Goal: Communication & Community: Answer question/provide support

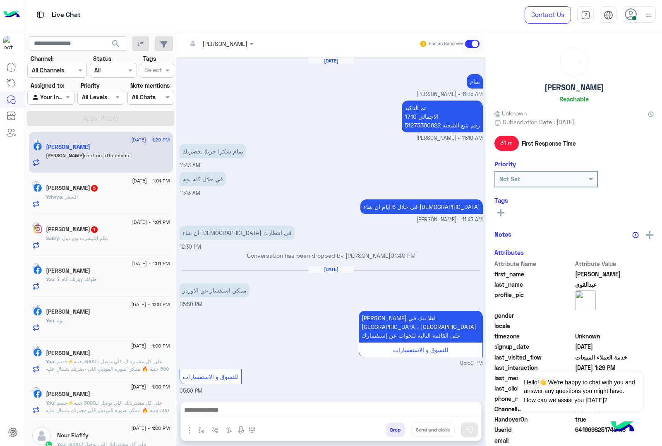
scroll to position [837, 0]
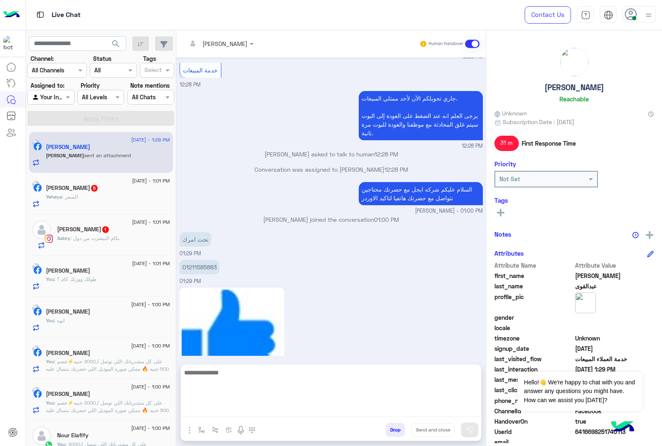
click at [228, 416] on textarea at bounding box center [331, 392] width 300 height 50
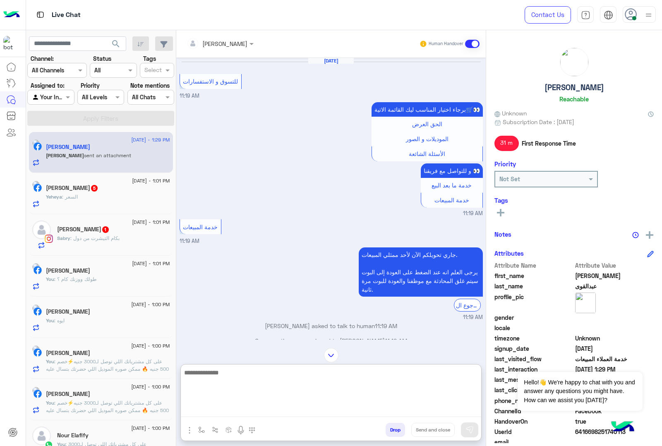
scroll to position [1111, 0]
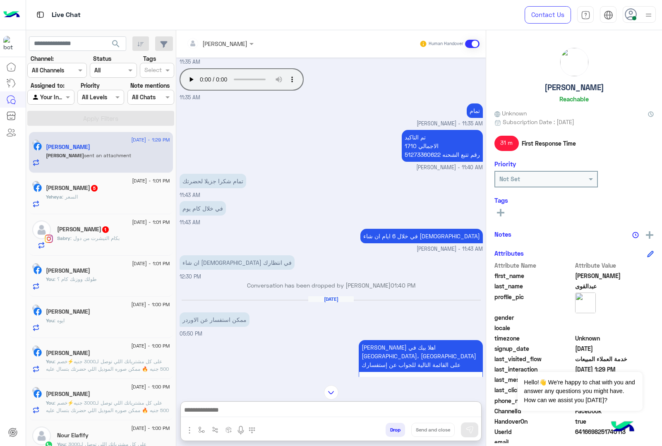
click at [418, 143] on p "تم التاكيد الاجمالي 1710 رقم تتبع الشحنه 51273360622" at bounding box center [442, 146] width 81 height 32
copy p "51273360622"
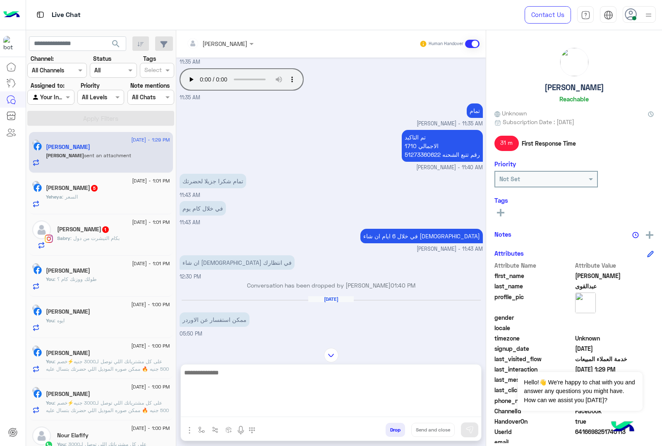
click at [214, 414] on textarea at bounding box center [331, 392] width 300 height 50
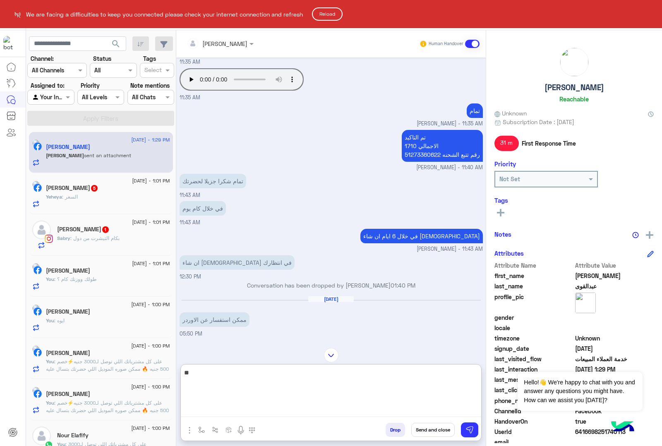
type textarea "*"
type textarea "**********"
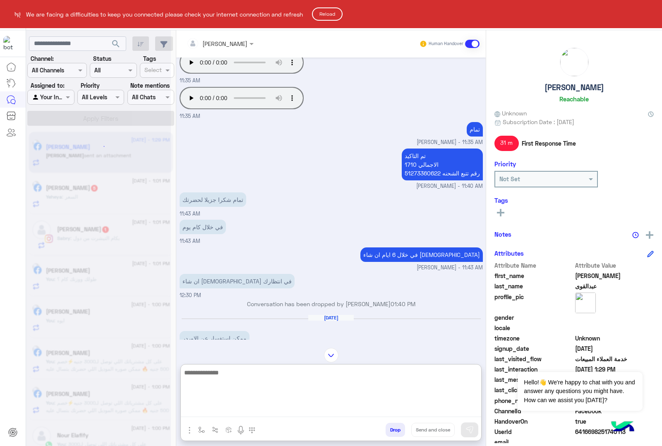
scroll to position [0, 0]
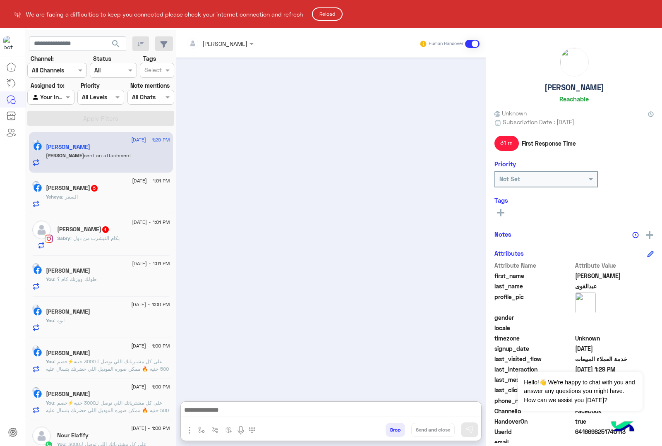
click at [330, 11] on button "Reload" at bounding box center [327, 13] width 31 height 13
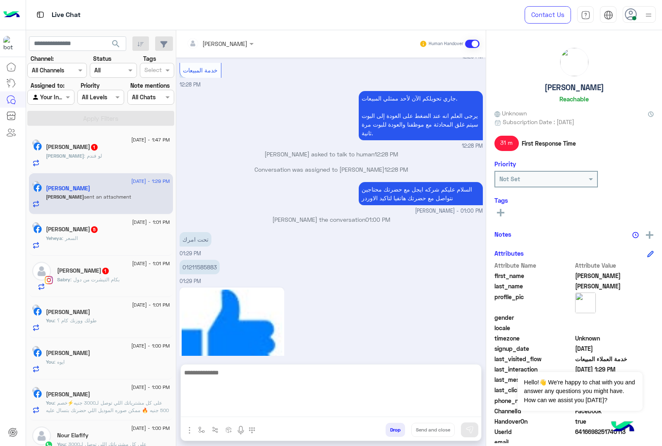
click at [233, 411] on textarea at bounding box center [331, 392] width 300 height 50
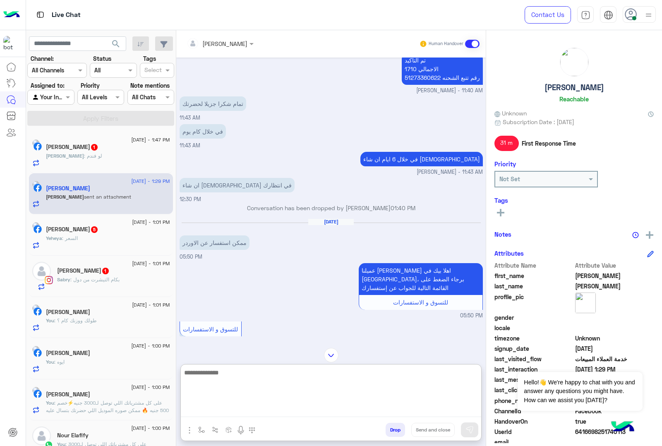
scroll to position [46, 0]
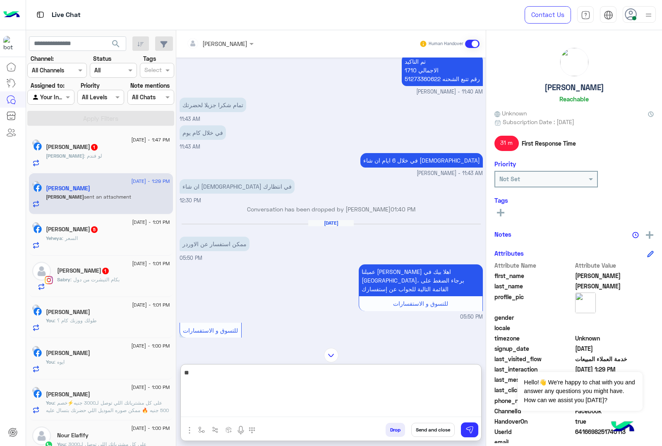
type textarea "*"
type textarea "**********"
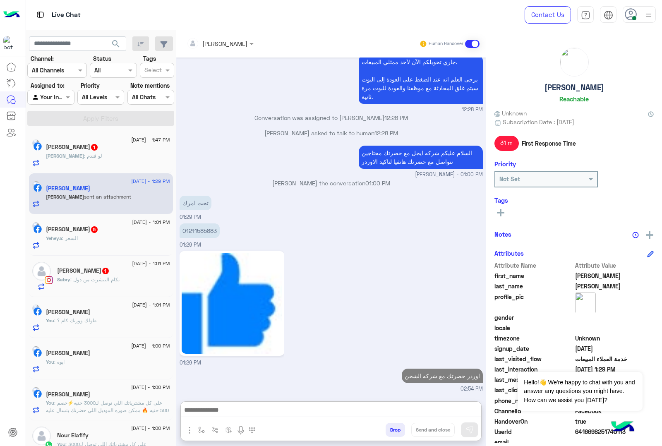
click at [101, 155] on div "[PERSON_NAME] : لو فندم" at bounding box center [108, 159] width 124 height 14
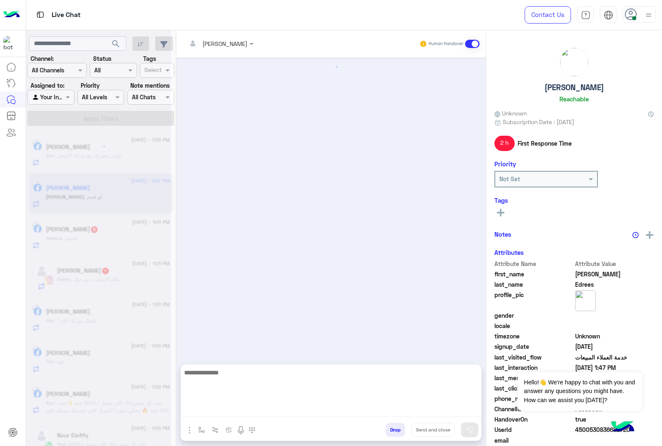
click at [213, 407] on textarea at bounding box center [331, 392] width 300 height 50
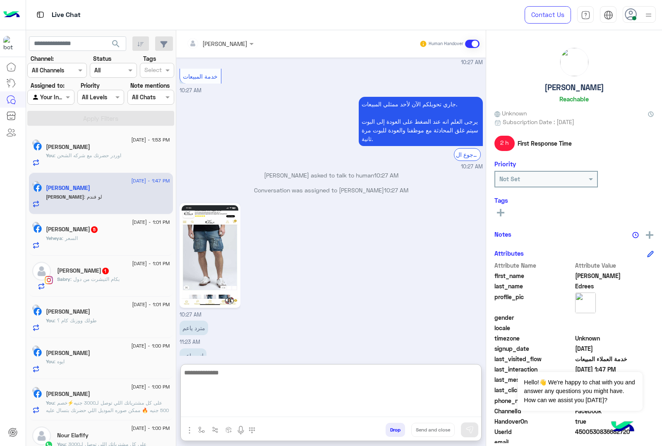
scroll to position [1026, 0]
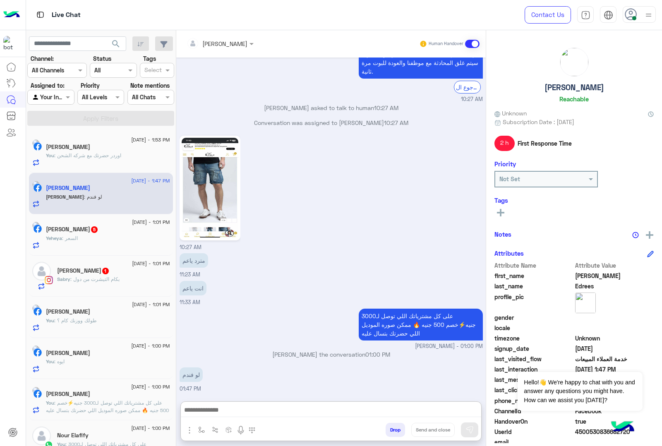
click at [117, 236] on div "Yeheya : السعر" at bounding box center [108, 242] width 124 height 14
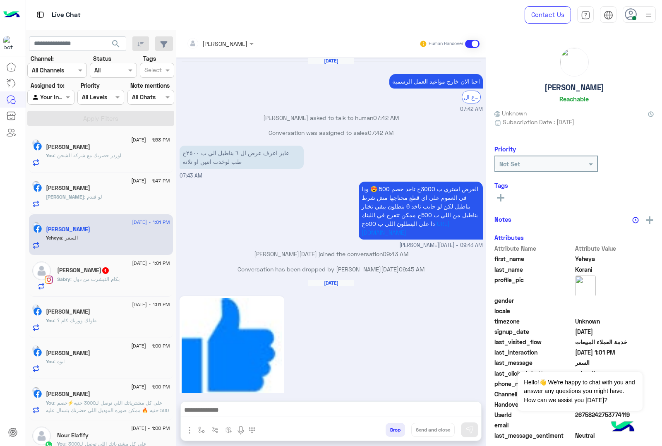
scroll to position [1174, 0]
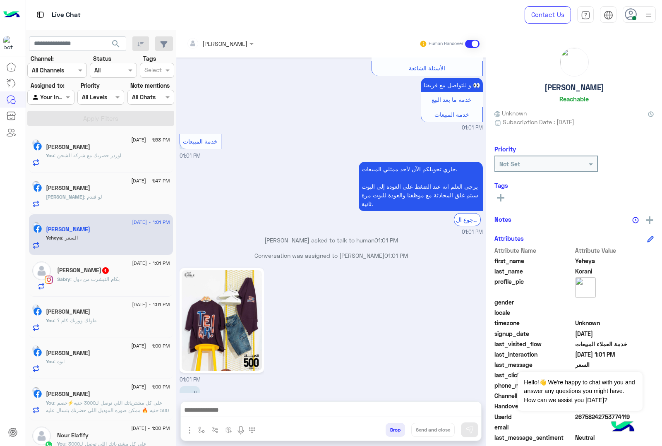
click at [62, 199] on p "[PERSON_NAME] : لو فندم" at bounding box center [74, 196] width 56 height 7
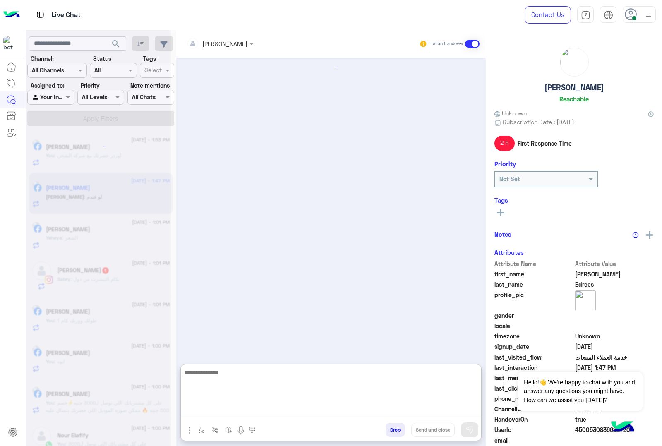
click at [201, 408] on textarea at bounding box center [331, 392] width 300 height 50
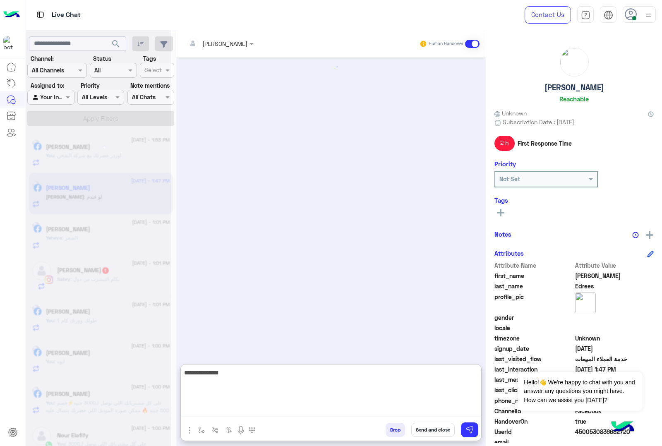
type textarea "**********"
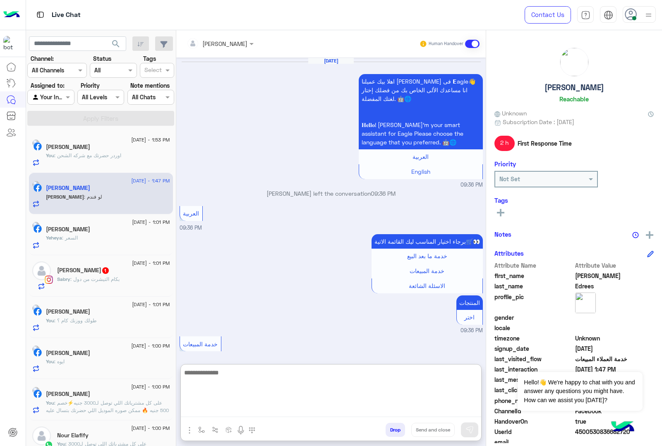
scroll to position [1053, 0]
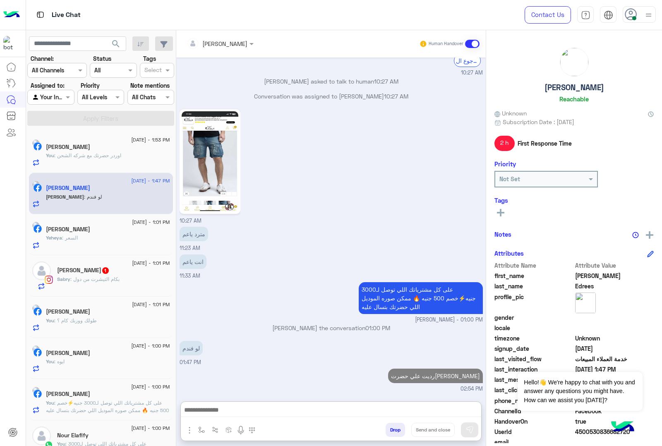
click at [118, 278] on div "Sabry : بكام التيشرت من دول" at bounding box center [113, 283] width 113 height 14
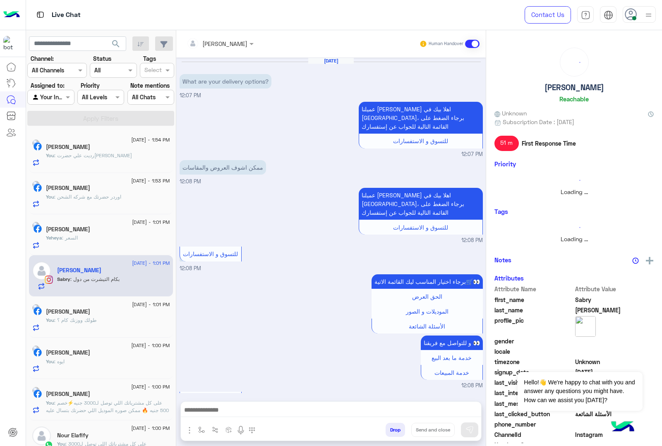
scroll to position [652, 0]
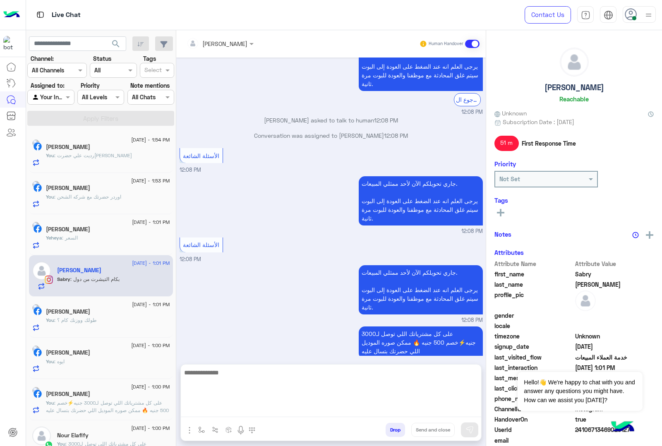
click at [219, 412] on textarea at bounding box center [331, 392] width 300 height 50
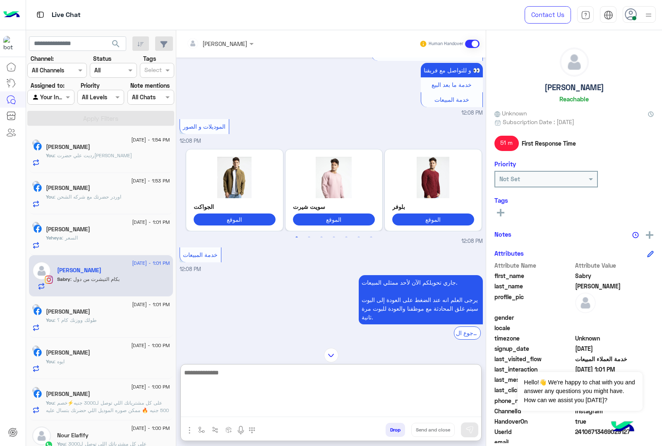
scroll to position [393, 0]
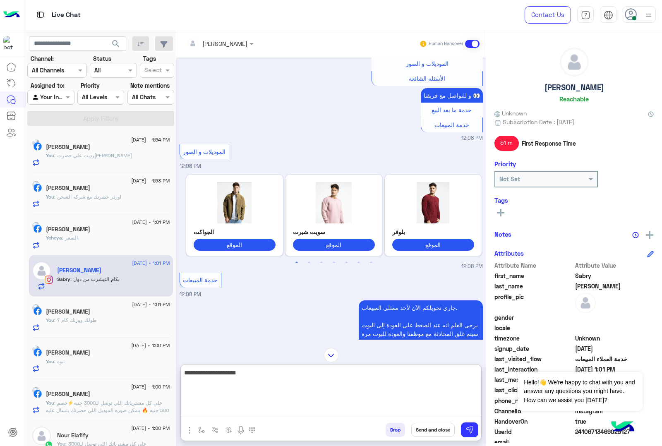
type textarea "**********"
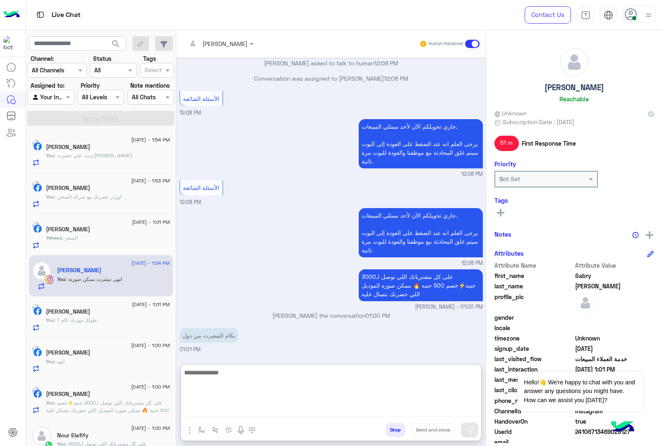
scroll to position [715, 0]
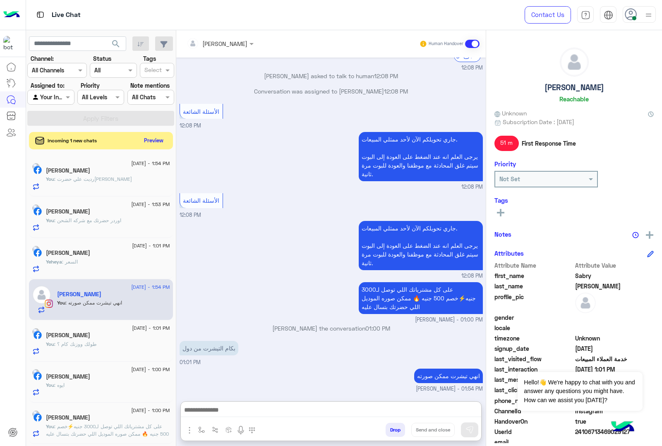
click at [149, 141] on button "Preview" at bounding box center [154, 140] width 26 height 11
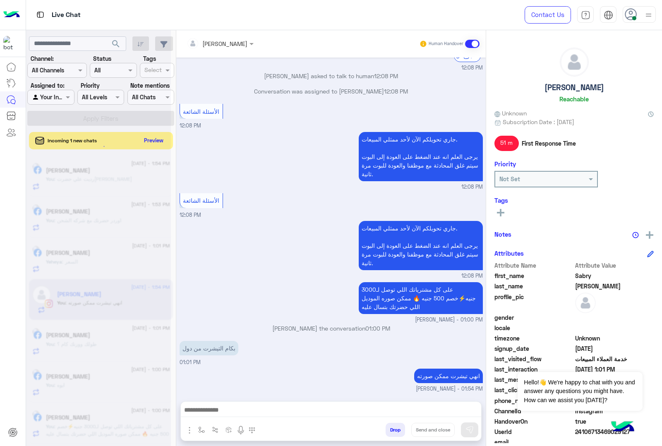
scroll to position [677, 0]
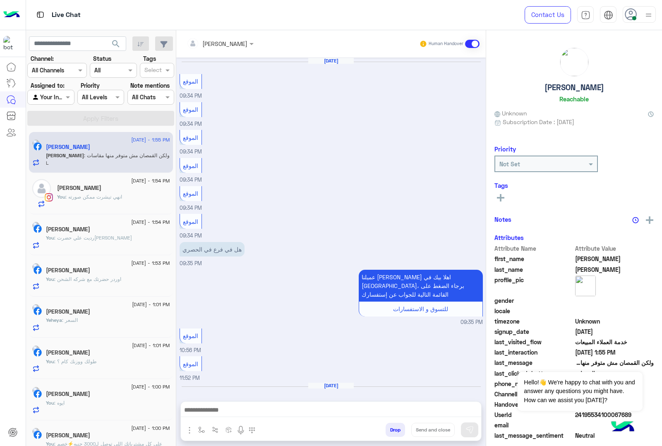
scroll to position [757, 0]
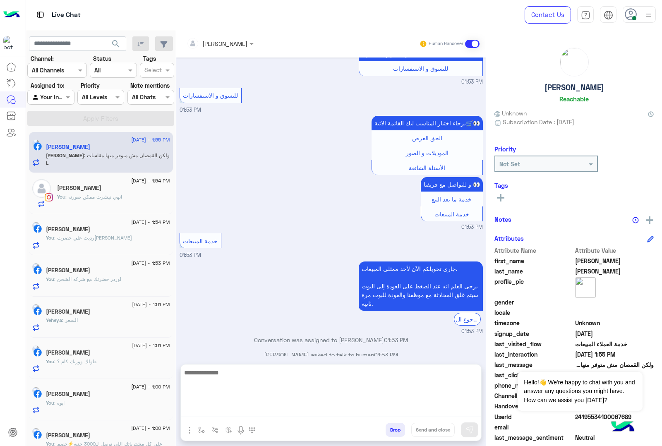
click at [226, 411] on textarea at bounding box center [331, 392] width 300 height 50
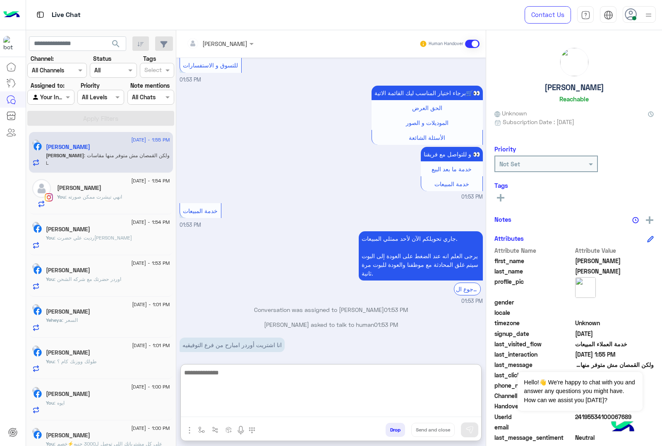
scroll to position [794, 0]
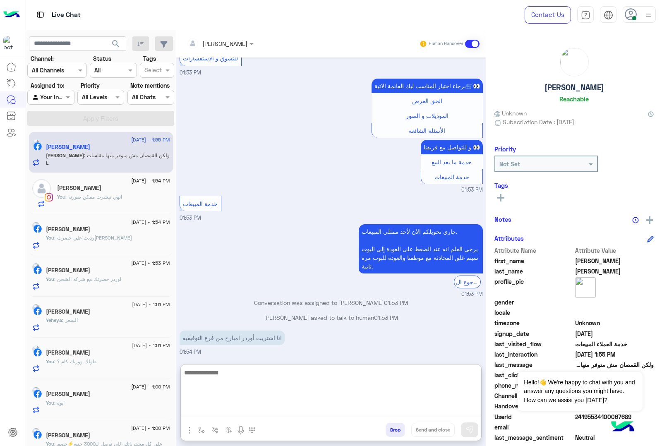
click at [234, 371] on textarea at bounding box center [331, 392] width 300 height 50
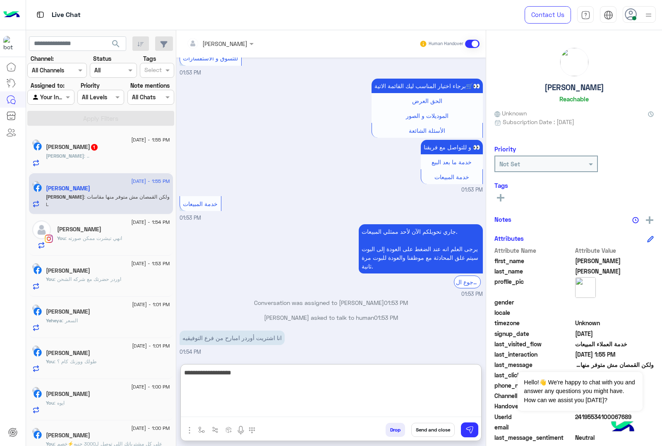
type textarea "**********"
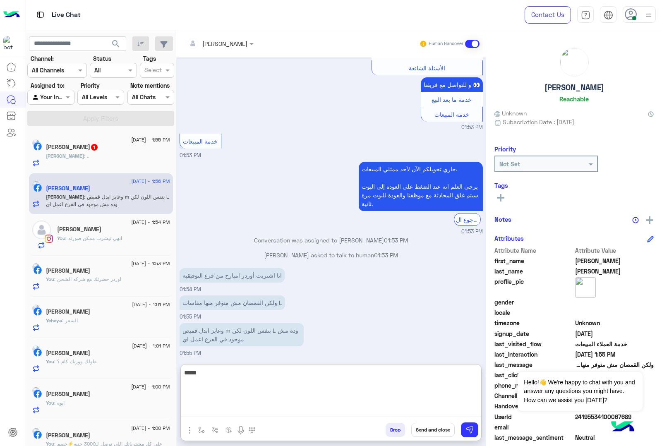
scroll to position [872, 0]
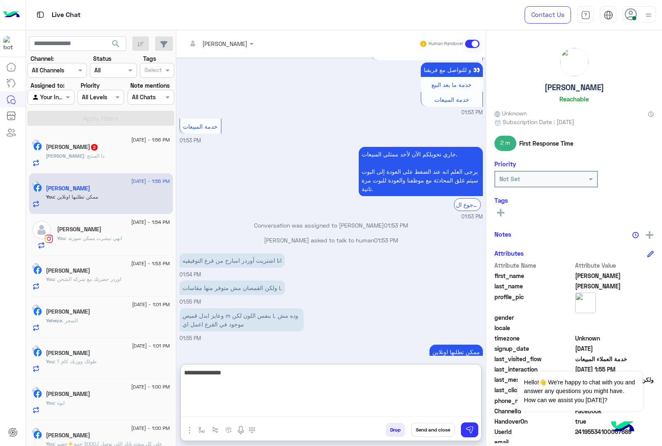
type textarea "**********"
